Goal: Transaction & Acquisition: Purchase product/service

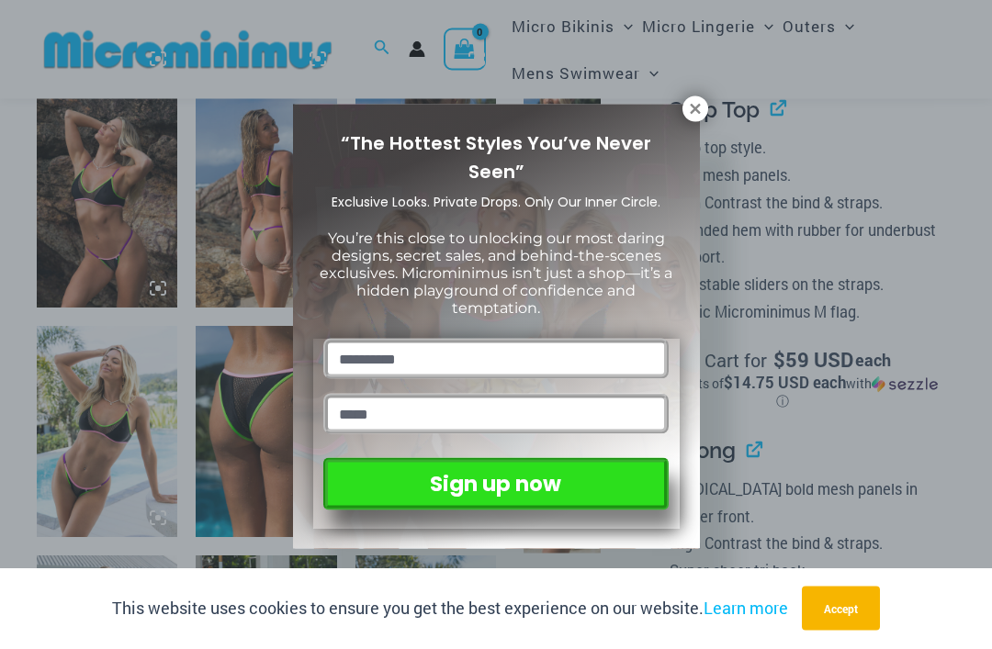
scroll to position [1233, 0]
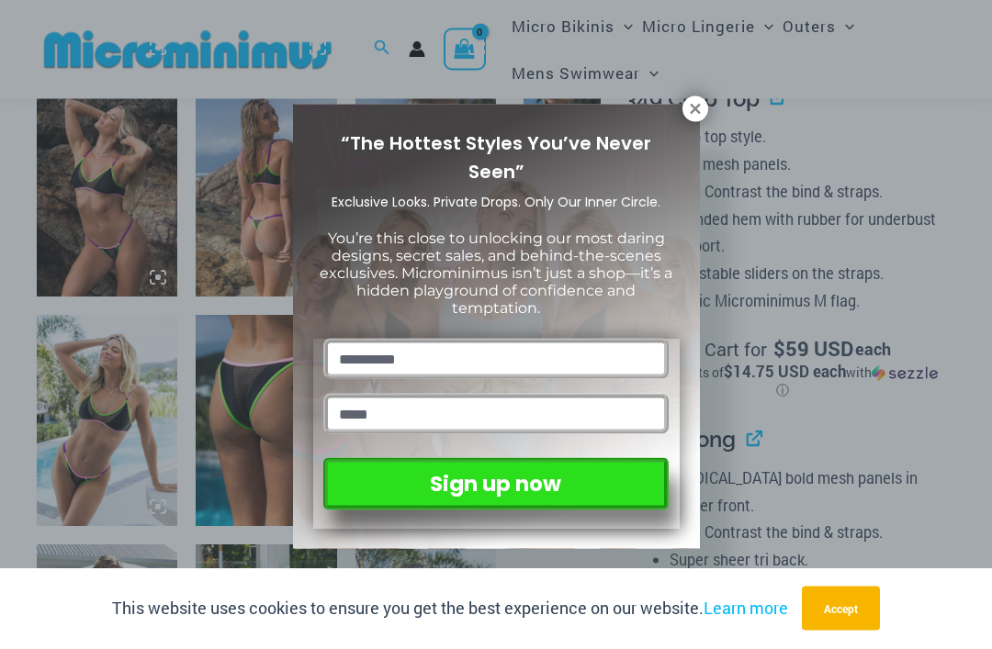
click at [701, 98] on button at bounding box center [695, 109] width 26 height 26
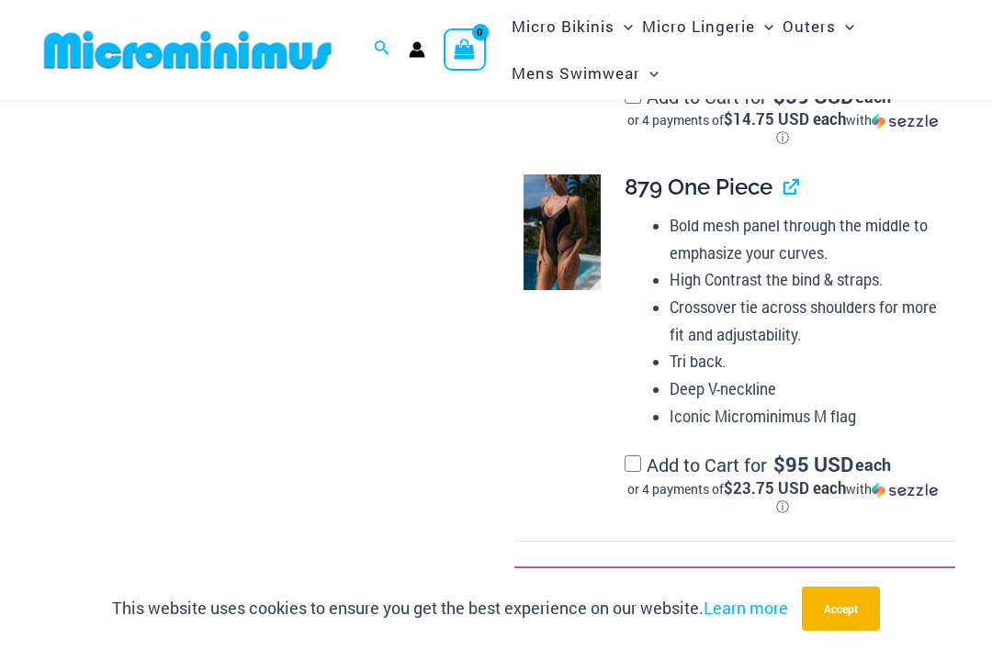
scroll to position [2120, 0]
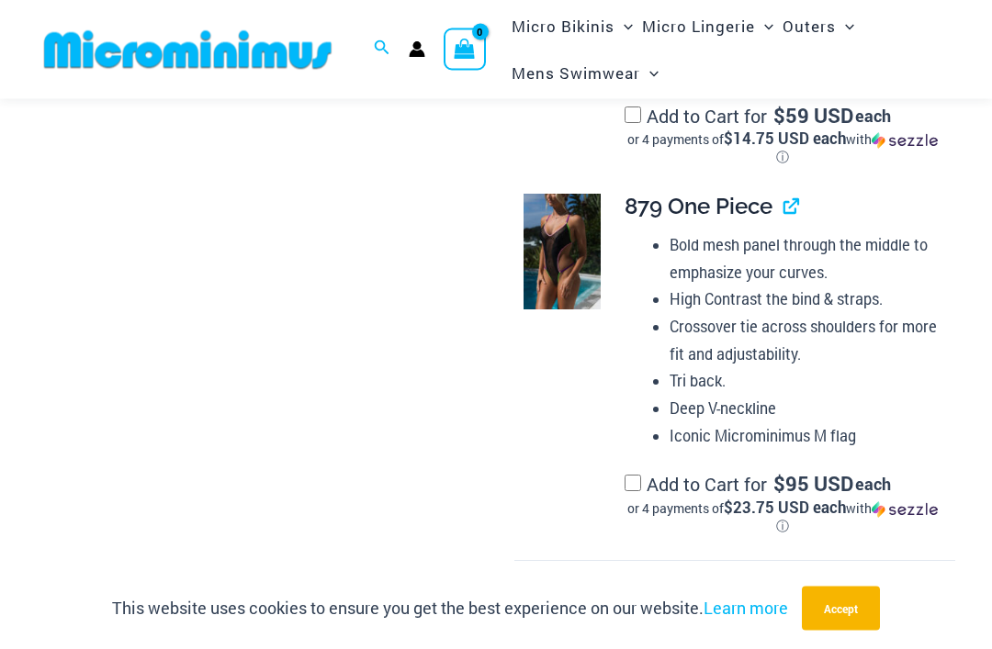
click at [730, 194] on span "879 One Piece" at bounding box center [698, 207] width 148 height 27
click at [749, 289] on li "High Contrast the bind & straps." at bounding box center [804, 300] width 271 height 28
click at [570, 222] on img at bounding box center [561, 253] width 77 height 116
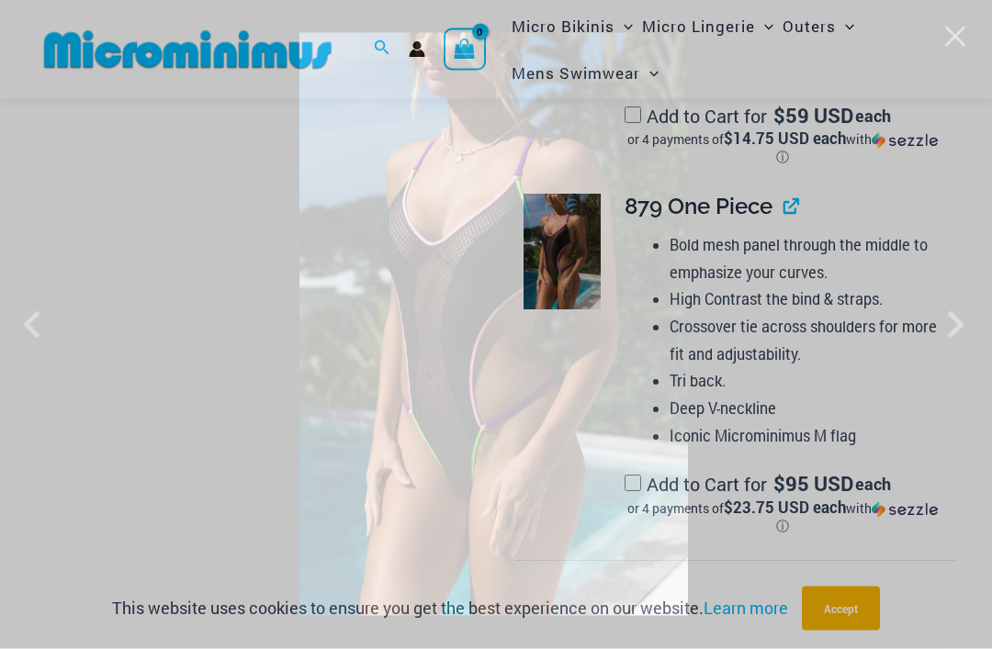
scroll to position [2121, 0]
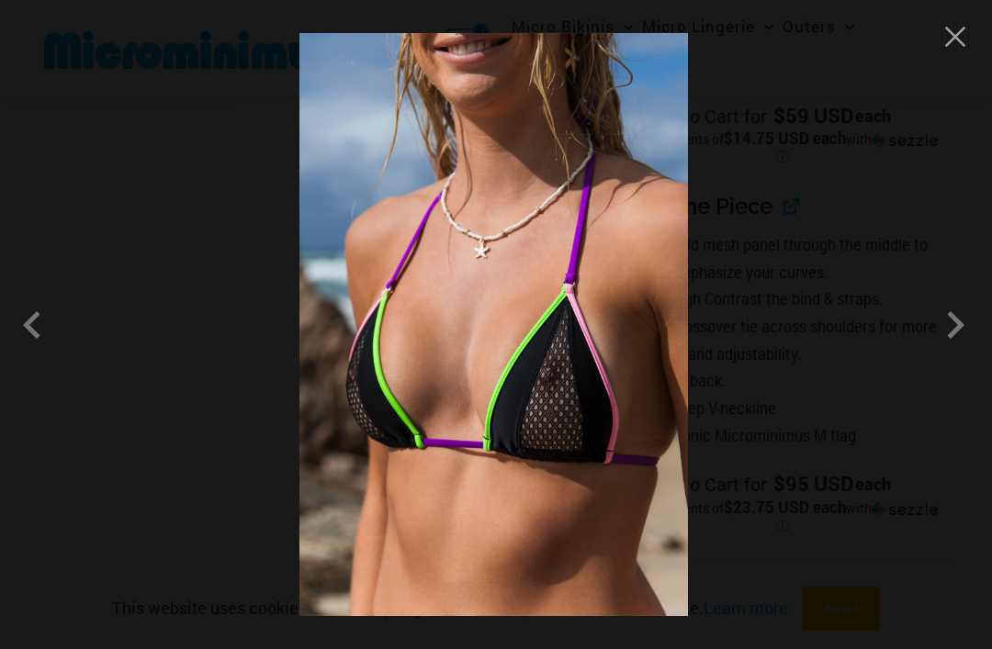
click at [960, 35] on button "Close" at bounding box center [955, 37] width 28 height 28
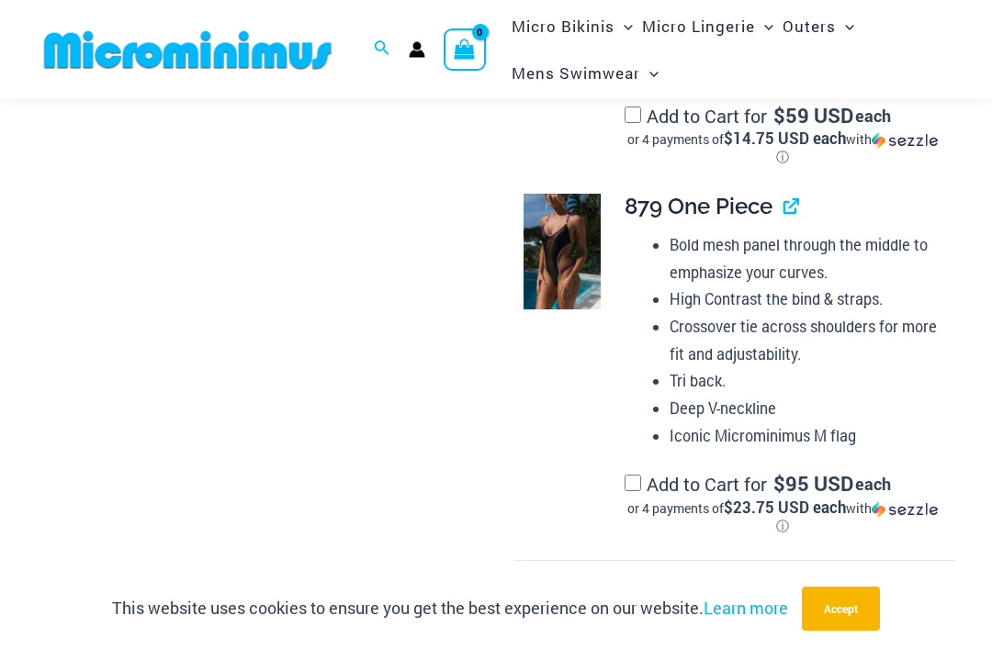
click at [783, 193] on link "View product" at bounding box center [783, 206] width 0 height 27
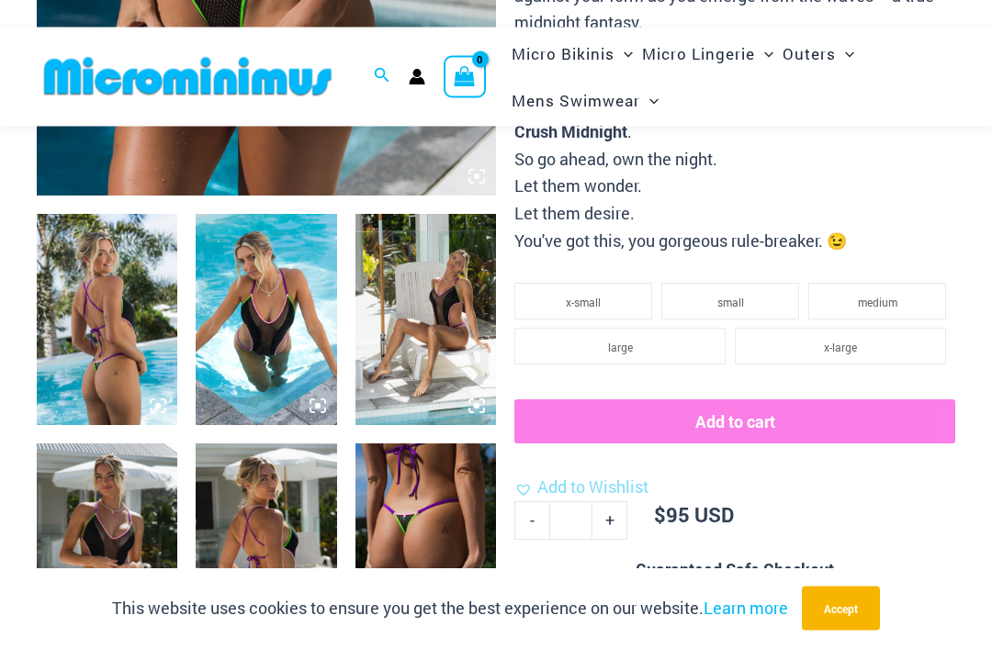
scroll to position [646, 0]
click at [851, 340] on span "x-large" at bounding box center [840, 347] width 33 height 15
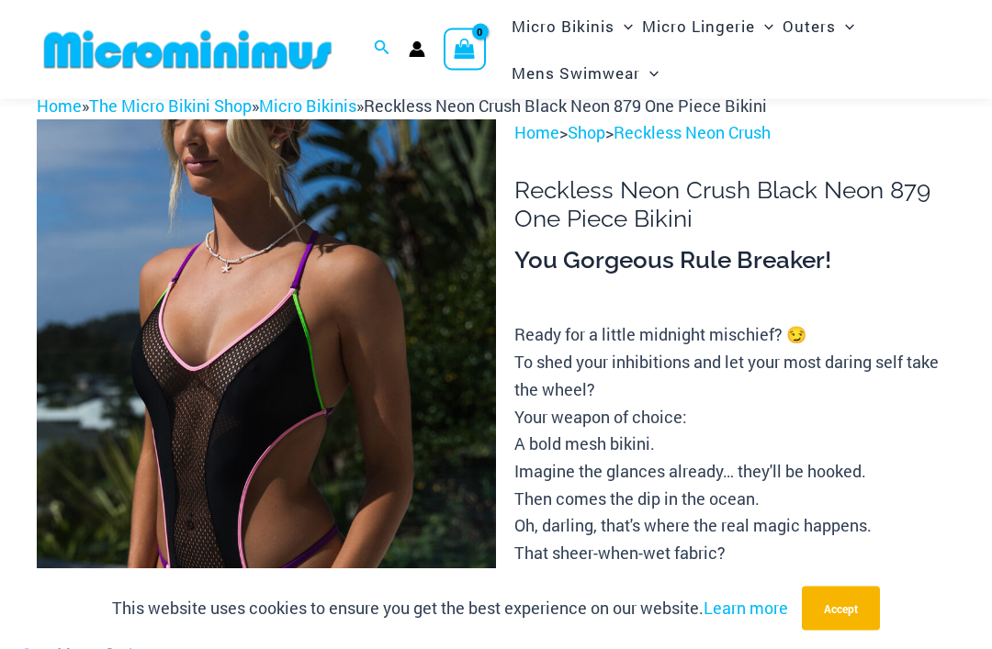
scroll to position [0, 0]
